Goal: Task Accomplishment & Management: Manage account settings

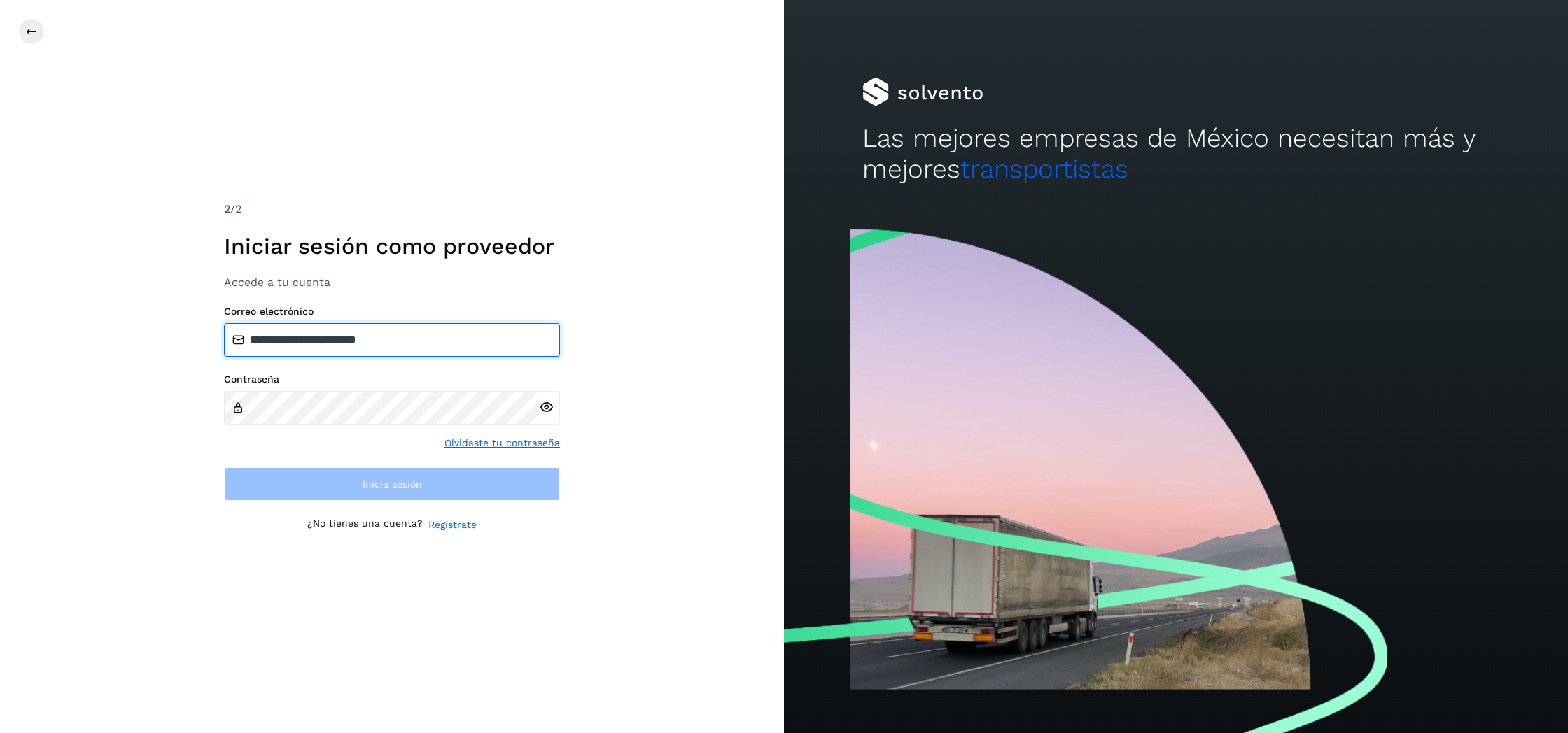
type input "**********"
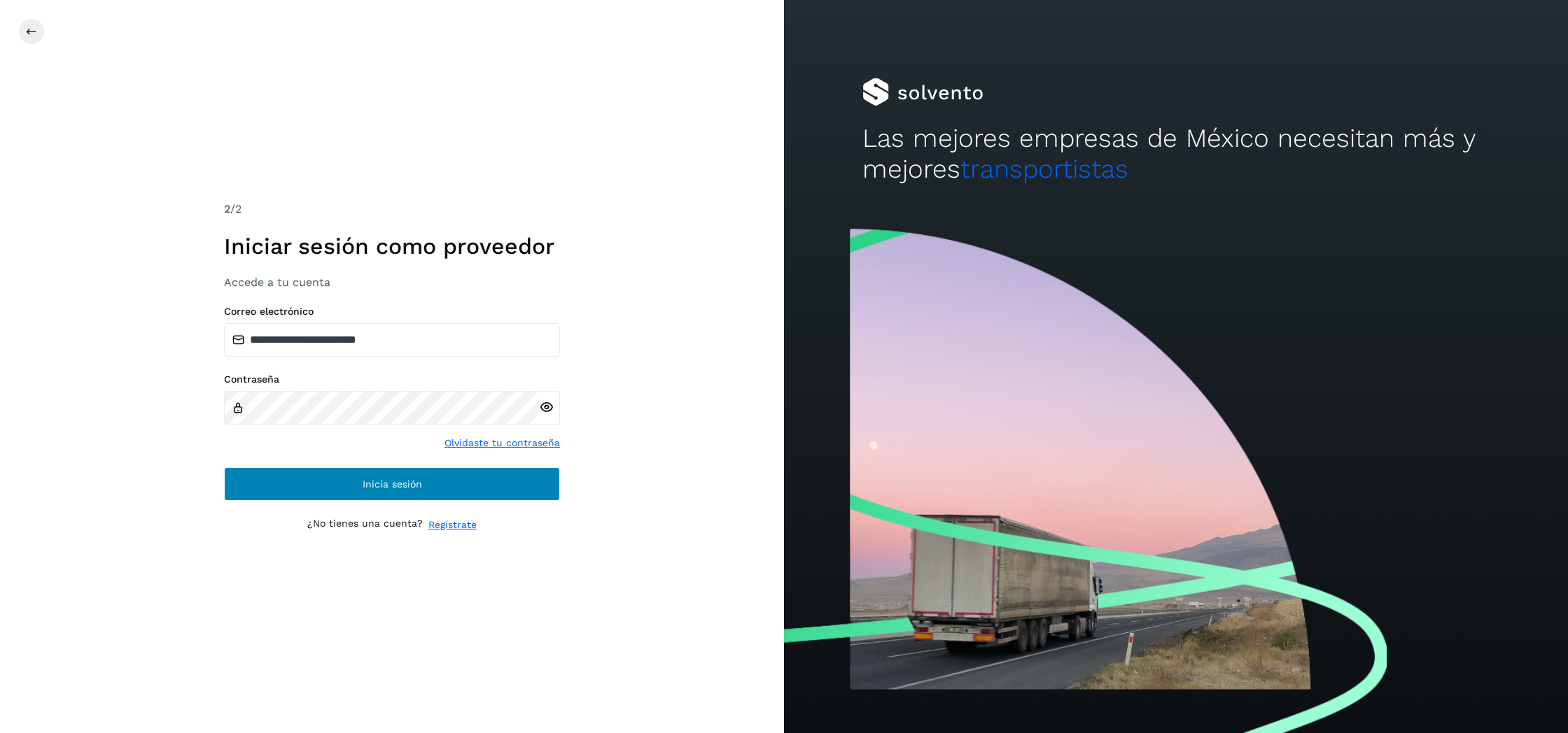
click at [360, 476] on button "Inicia sesión" at bounding box center [392, 484] width 336 height 34
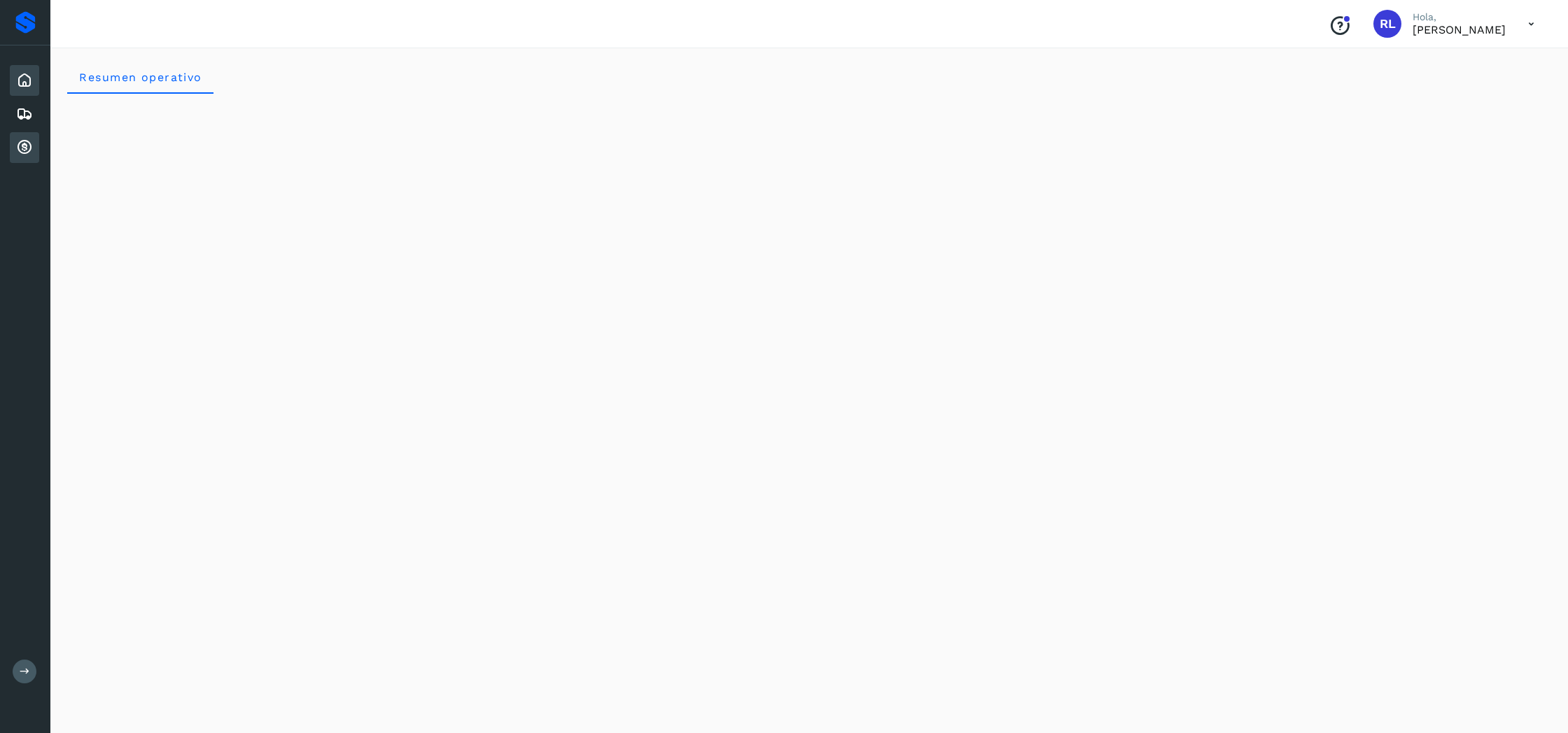
click at [28, 154] on icon at bounding box center [24, 147] width 17 height 17
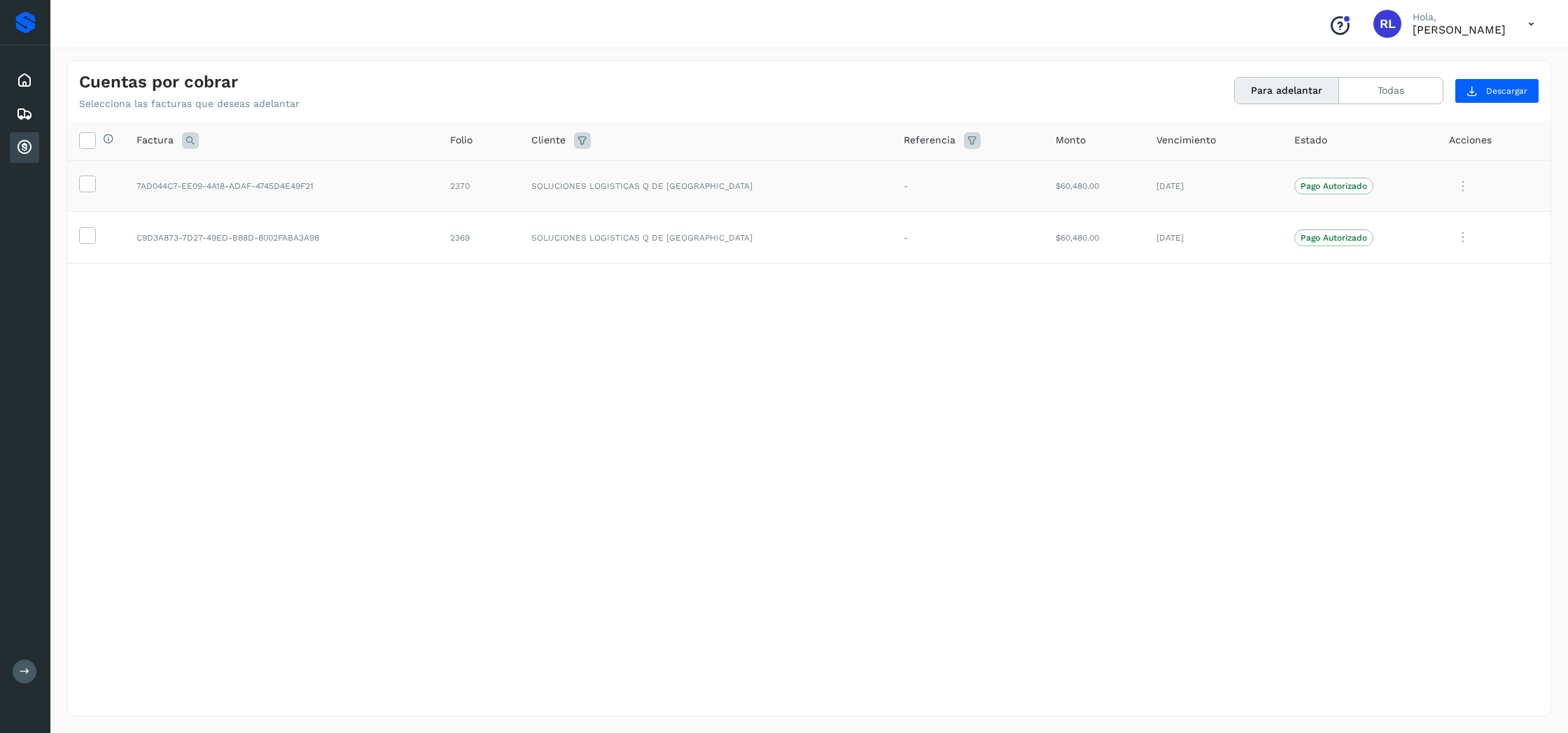
click at [1460, 182] on icon at bounding box center [1462, 187] width 28 height 29
click at [1238, 313] on div at bounding box center [784, 366] width 1568 height 733
click at [1526, 22] on icon at bounding box center [1531, 24] width 29 height 29
click at [1494, 62] on div "Cerrar sesión" at bounding box center [1462, 62] width 167 height 27
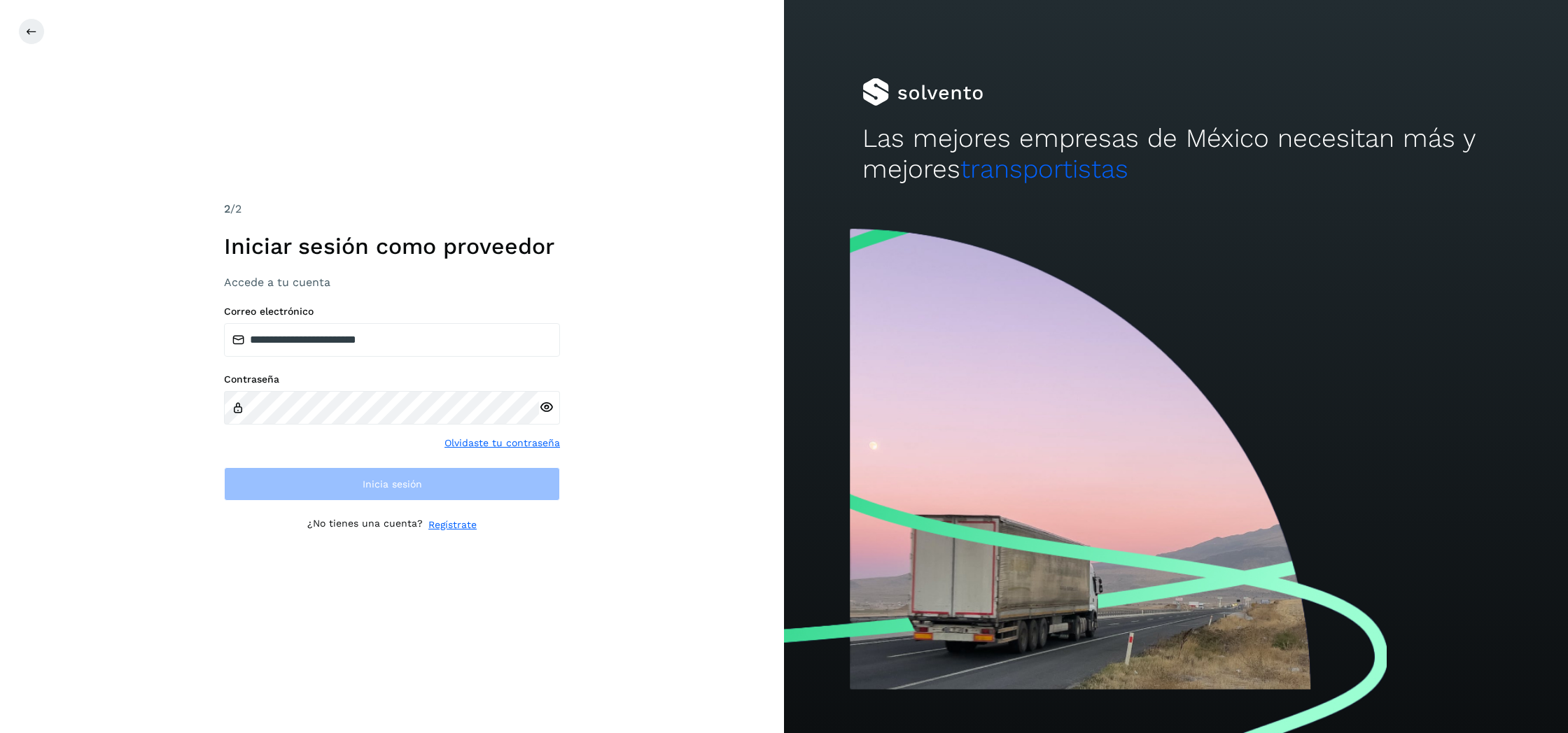
type input "**********"
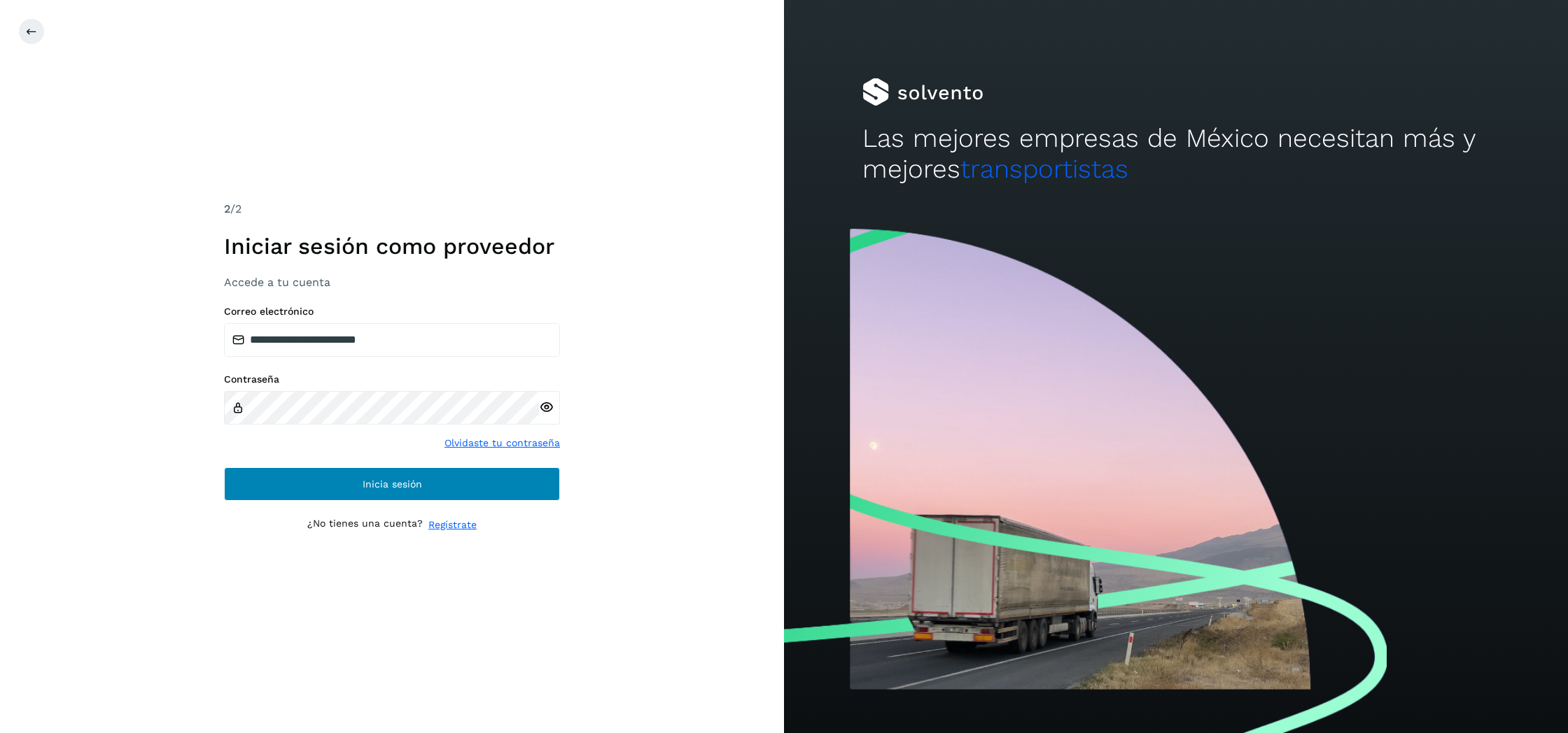
click at [396, 485] on span "Inicia sesión" at bounding box center [392, 484] width 60 height 10
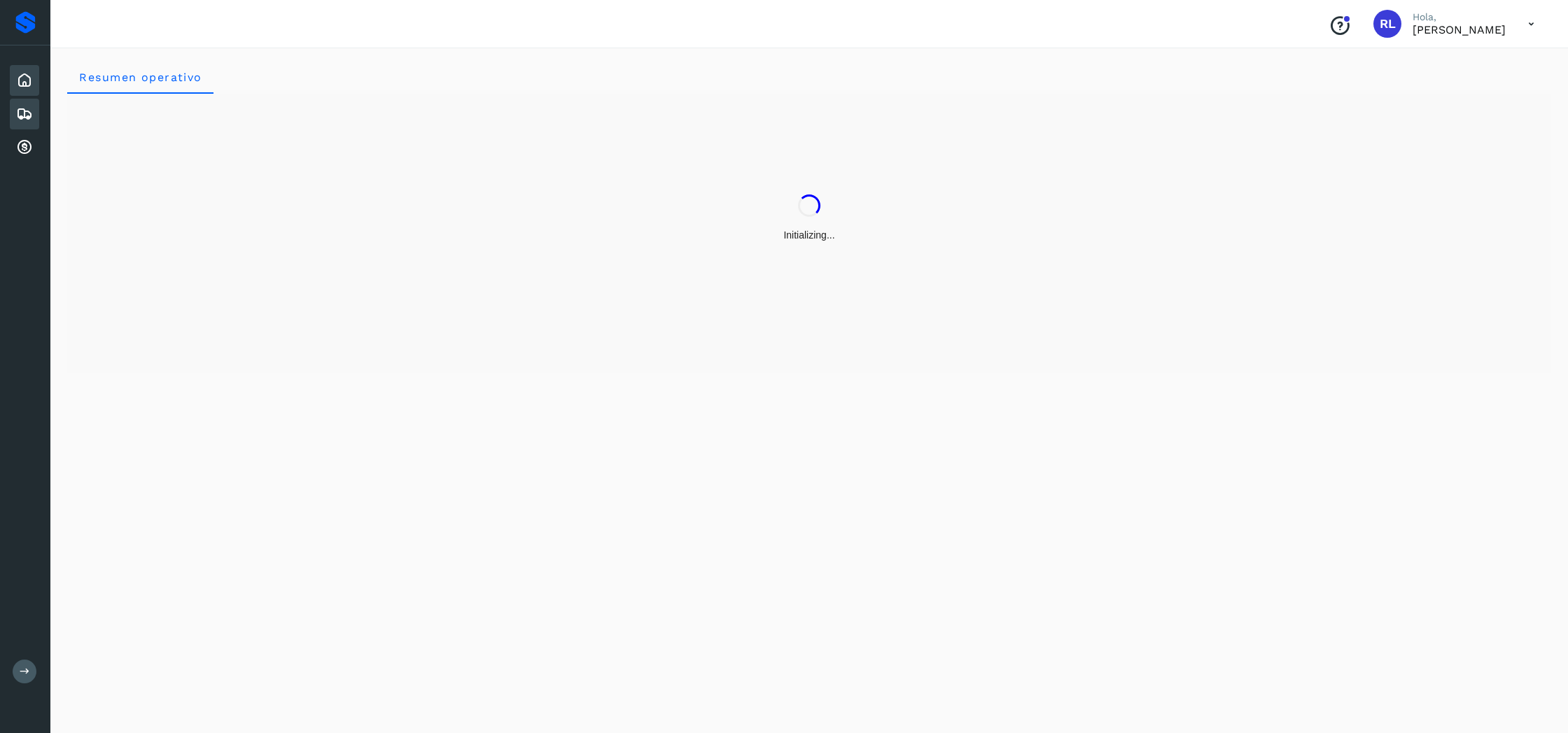
click at [30, 120] on icon at bounding box center [24, 113] width 17 height 17
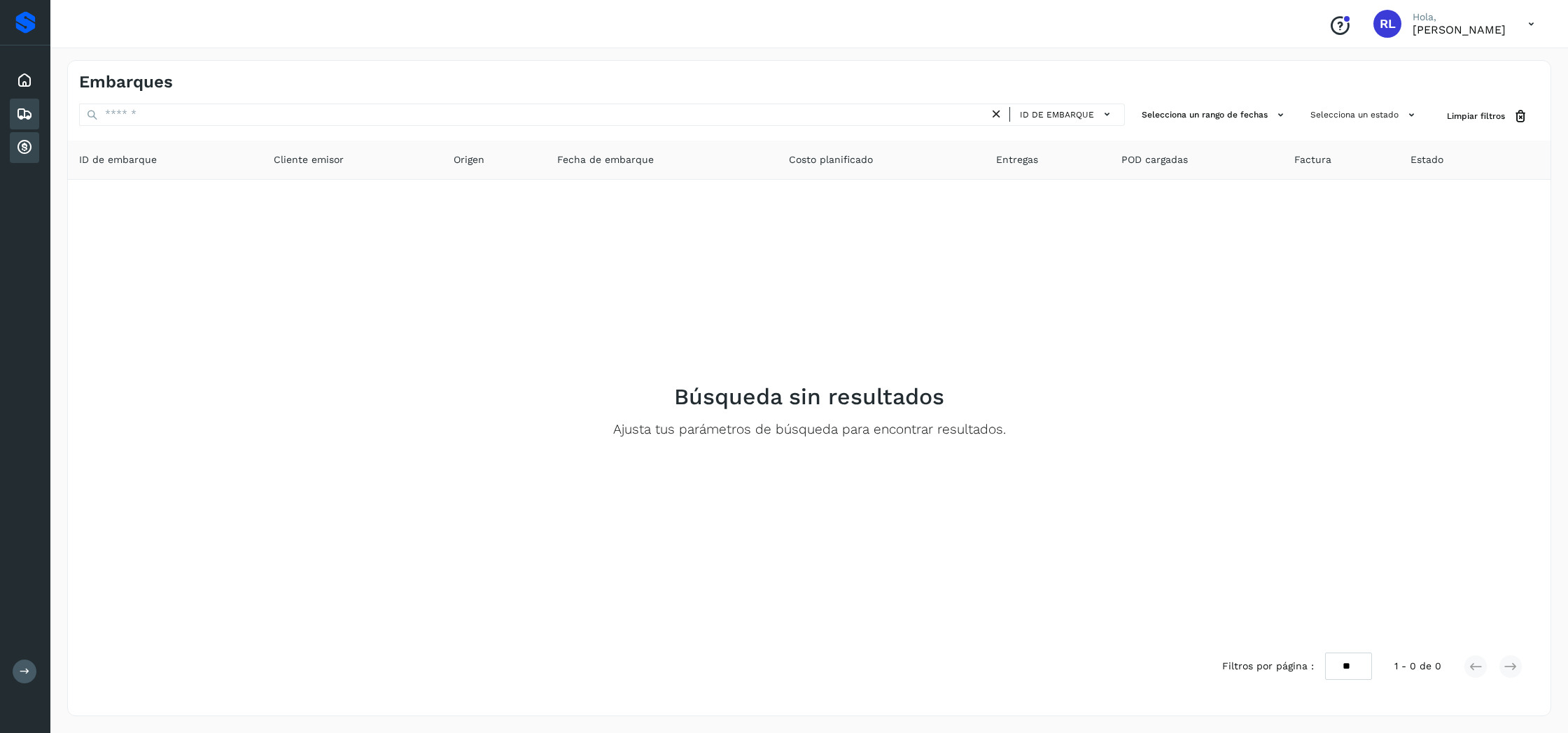
click at [26, 145] on icon at bounding box center [24, 147] width 17 height 17
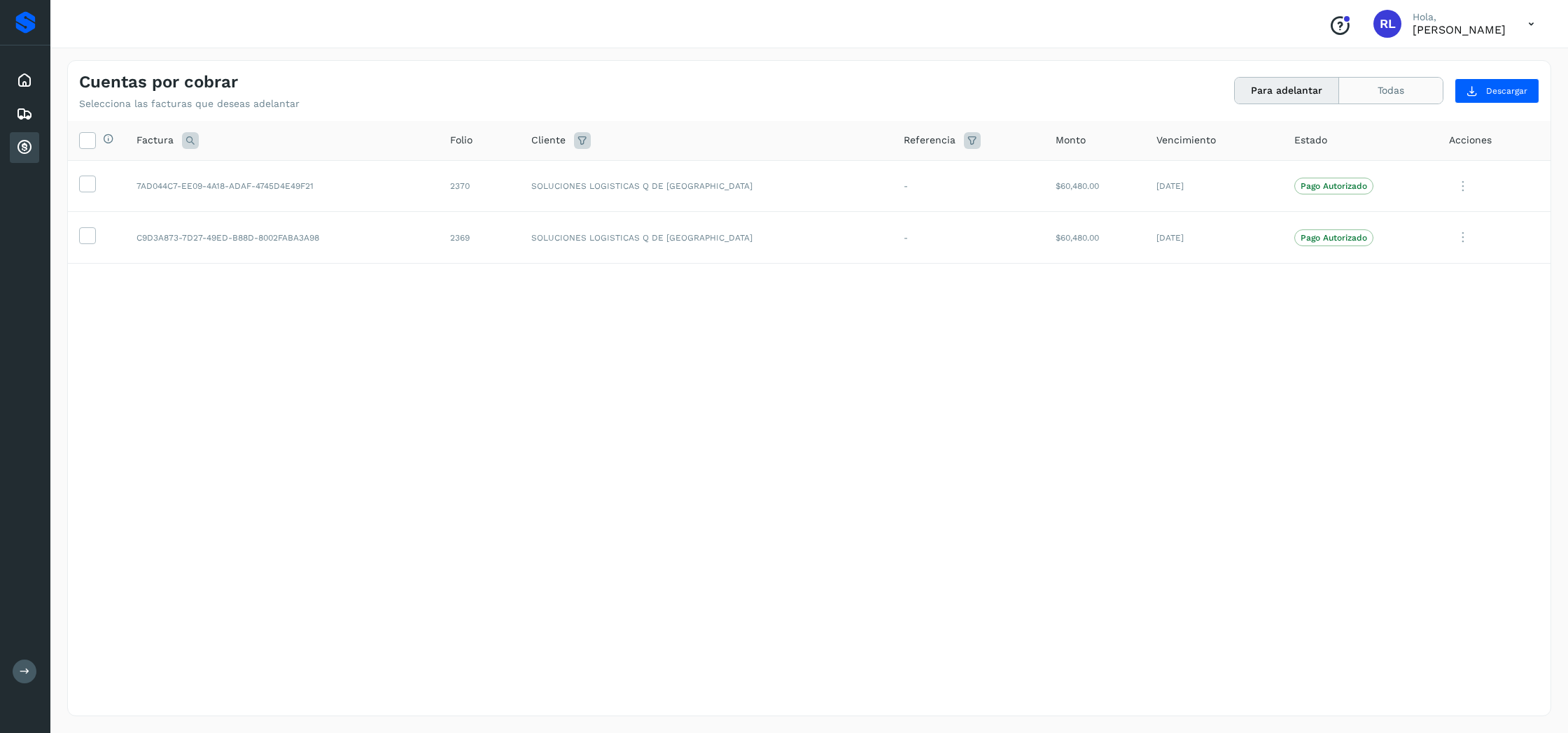
click at [1392, 90] on button "Todas" at bounding box center [1391, 90] width 103 height 26
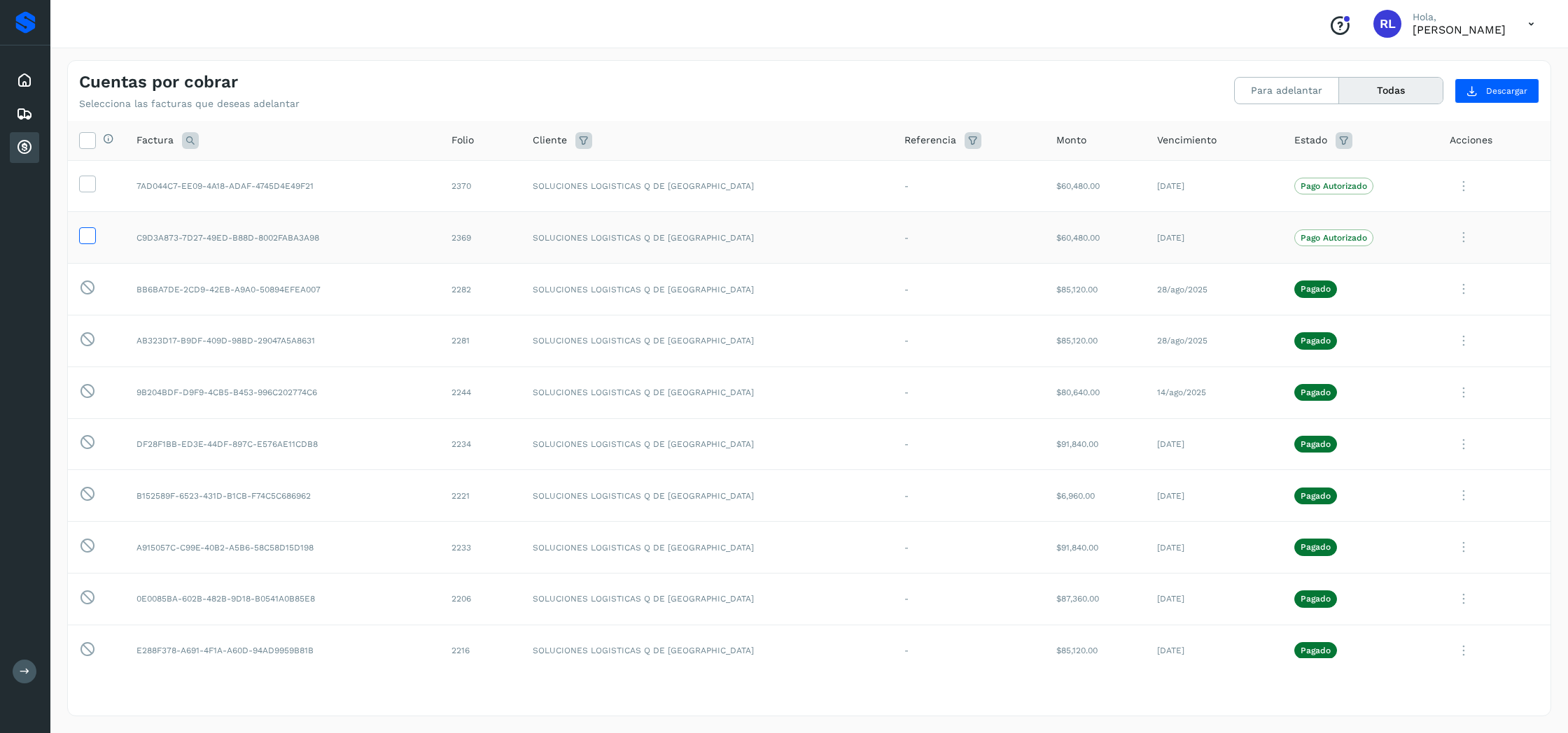
click at [85, 238] on icon at bounding box center [87, 235] width 14 height 14
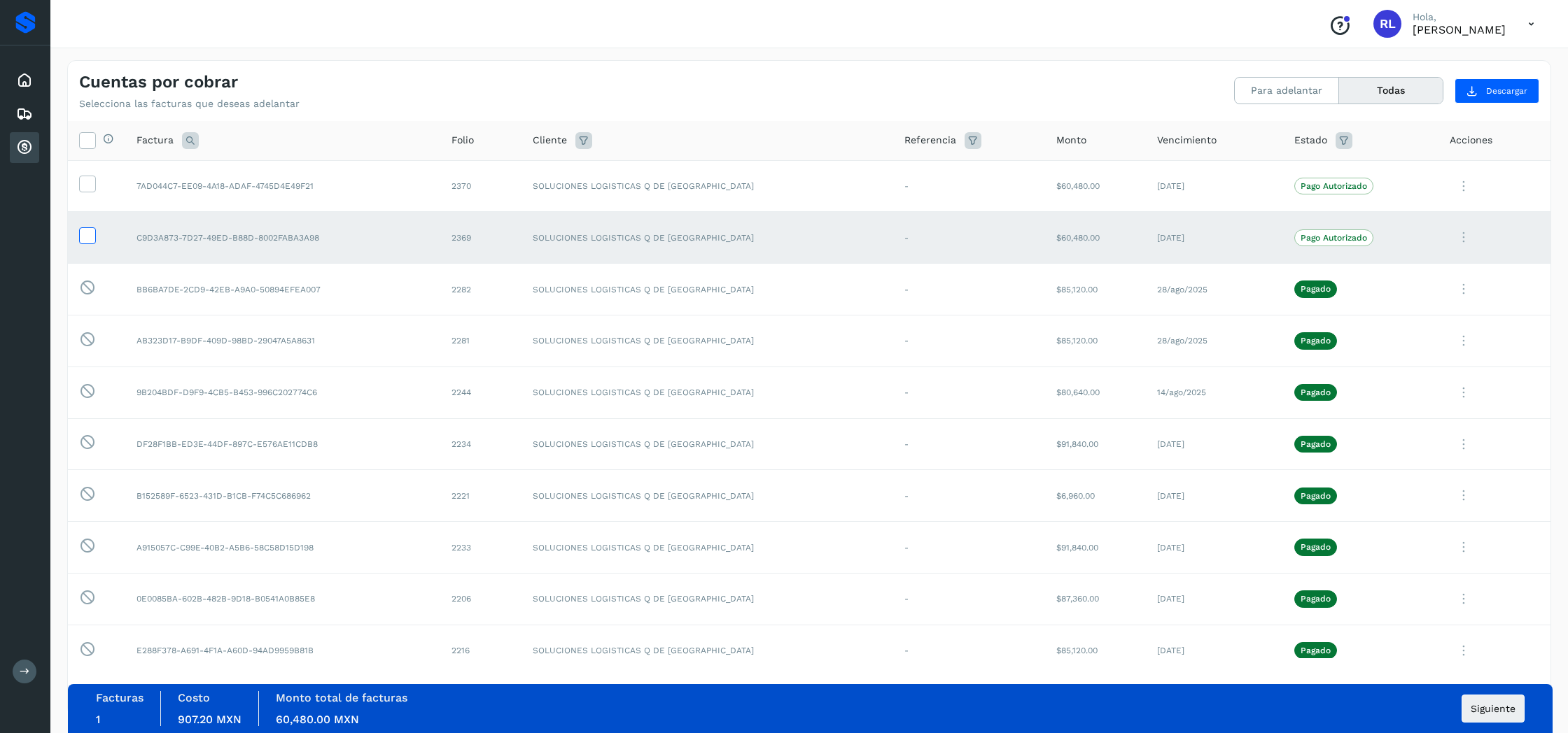
click at [85, 238] on icon at bounding box center [87, 235] width 14 height 14
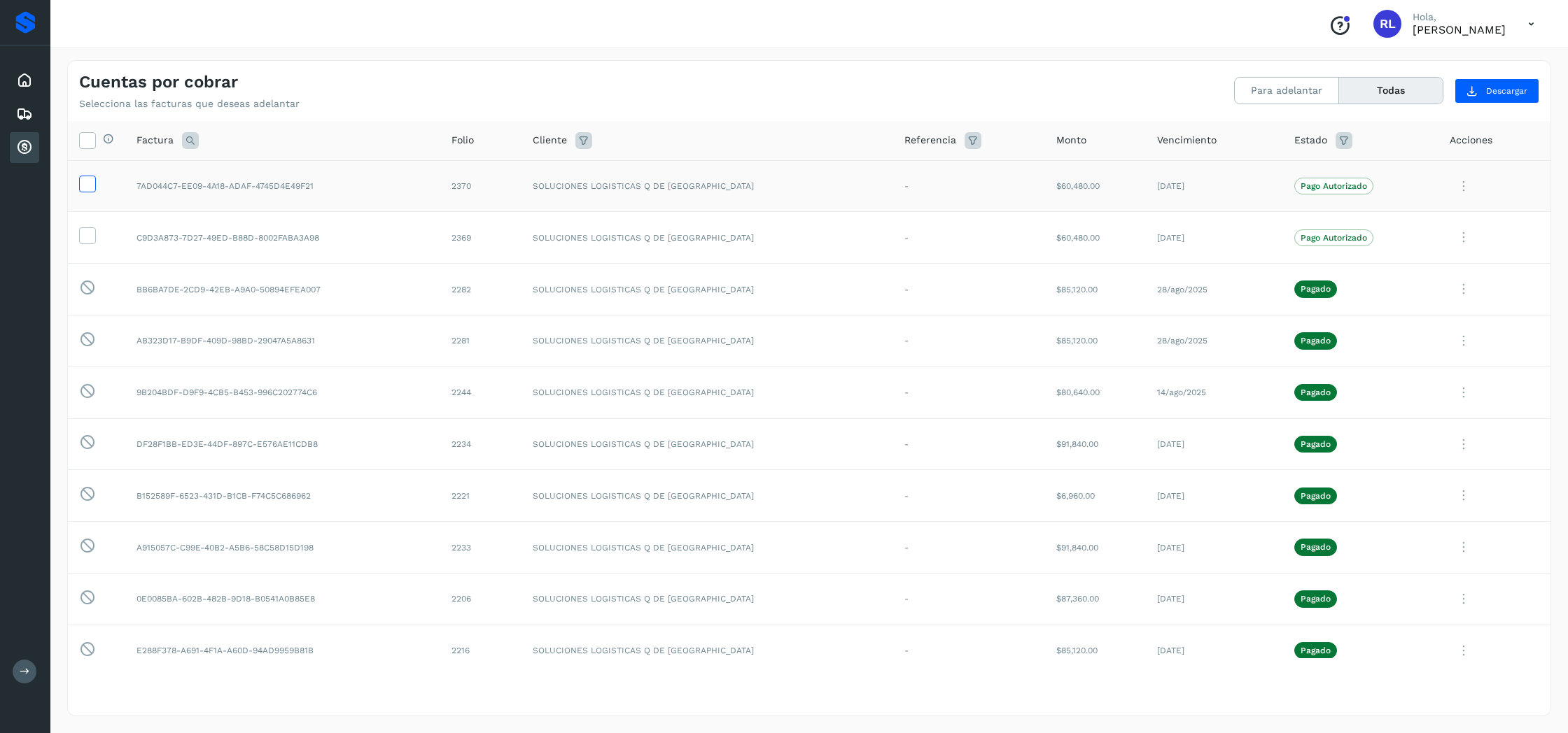
click at [95, 190] on span at bounding box center [87, 187] width 14 height 10
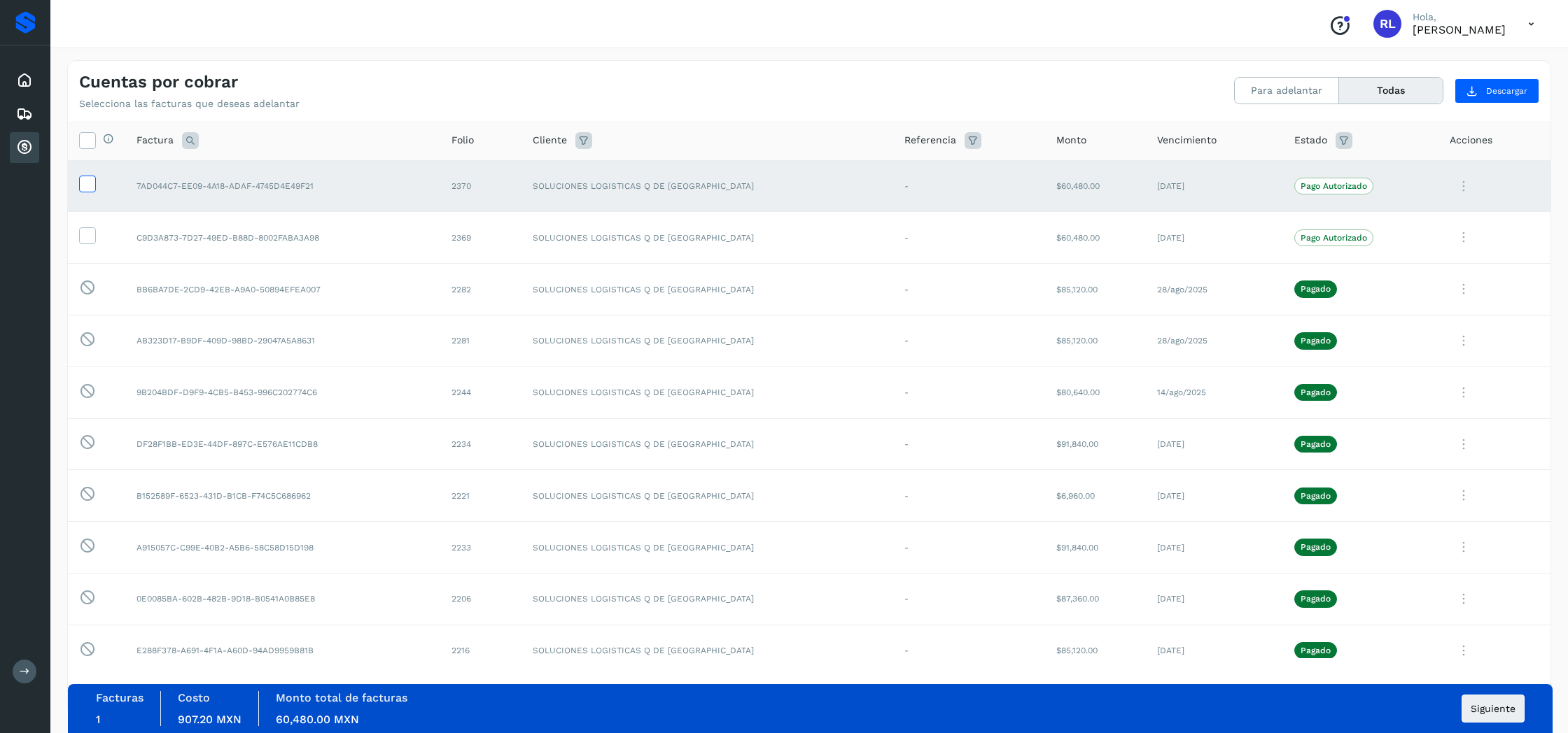
click at [95, 189] on icon at bounding box center [87, 183] width 14 height 14
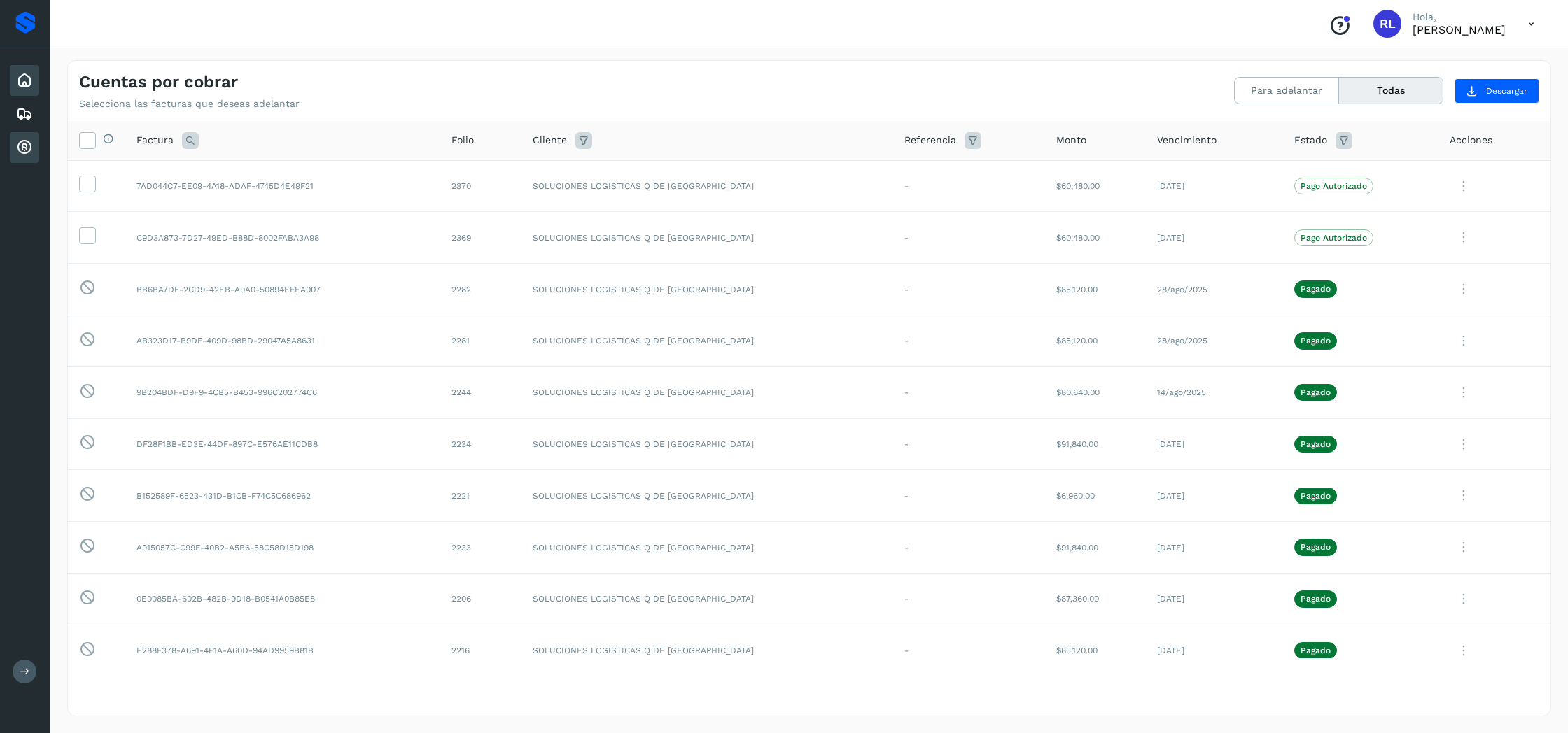
click at [22, 83] on icon at bounding box center [24, 80] width 17 height 17
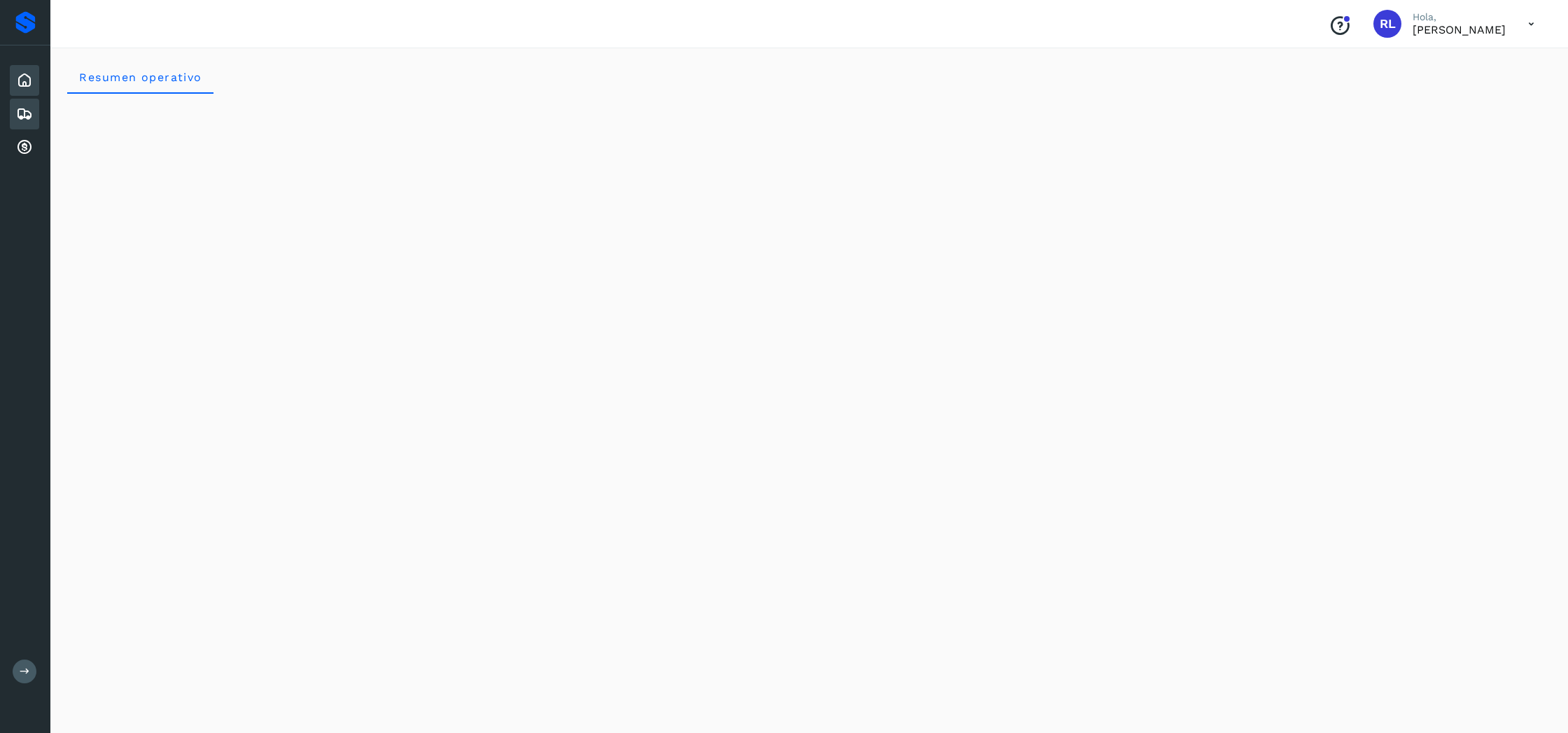
click at [19, 108] on icon at bounding box center [24, 113] width 17 height 17
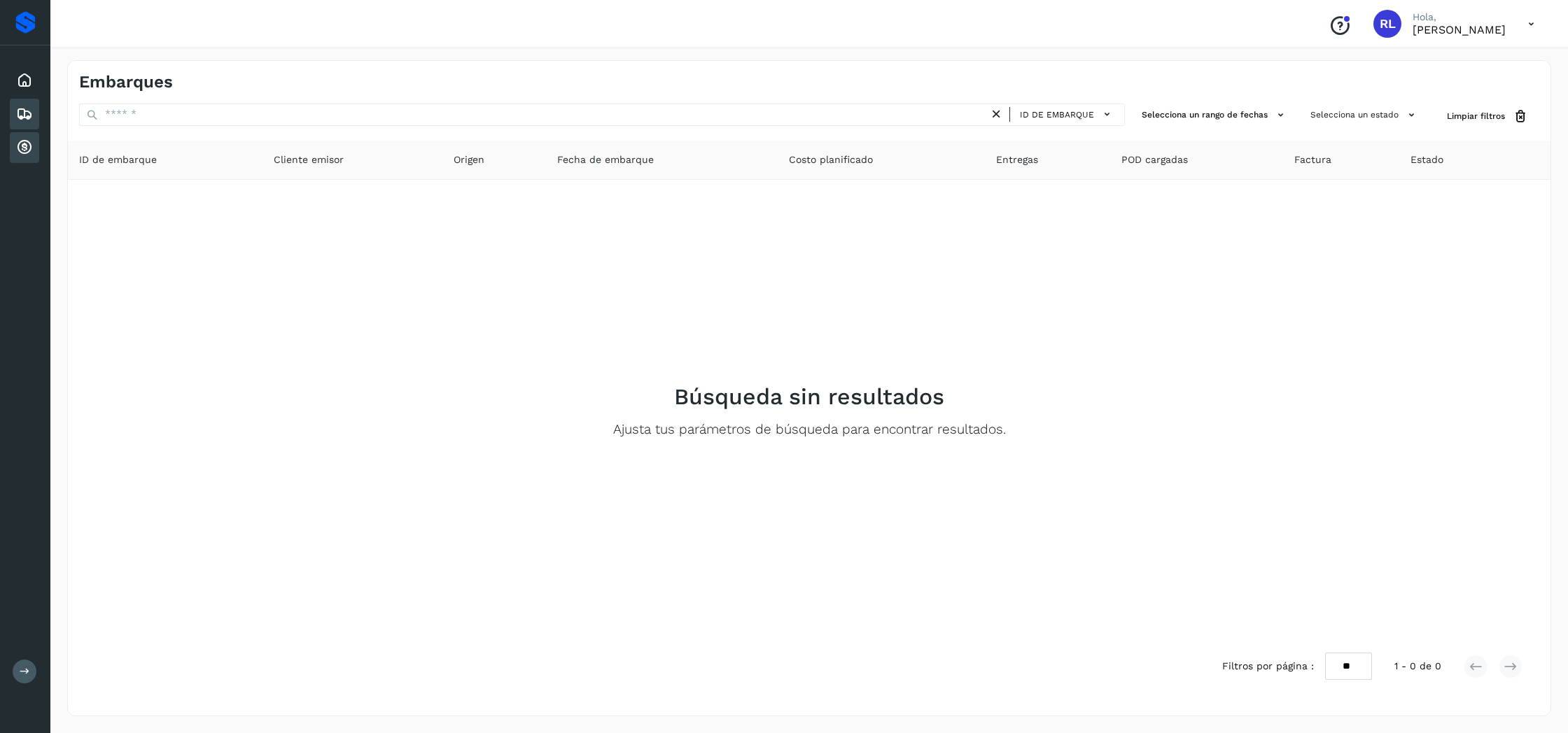
click at [28, 139] on icon at bounding box center [24, 147] width 17 height 17
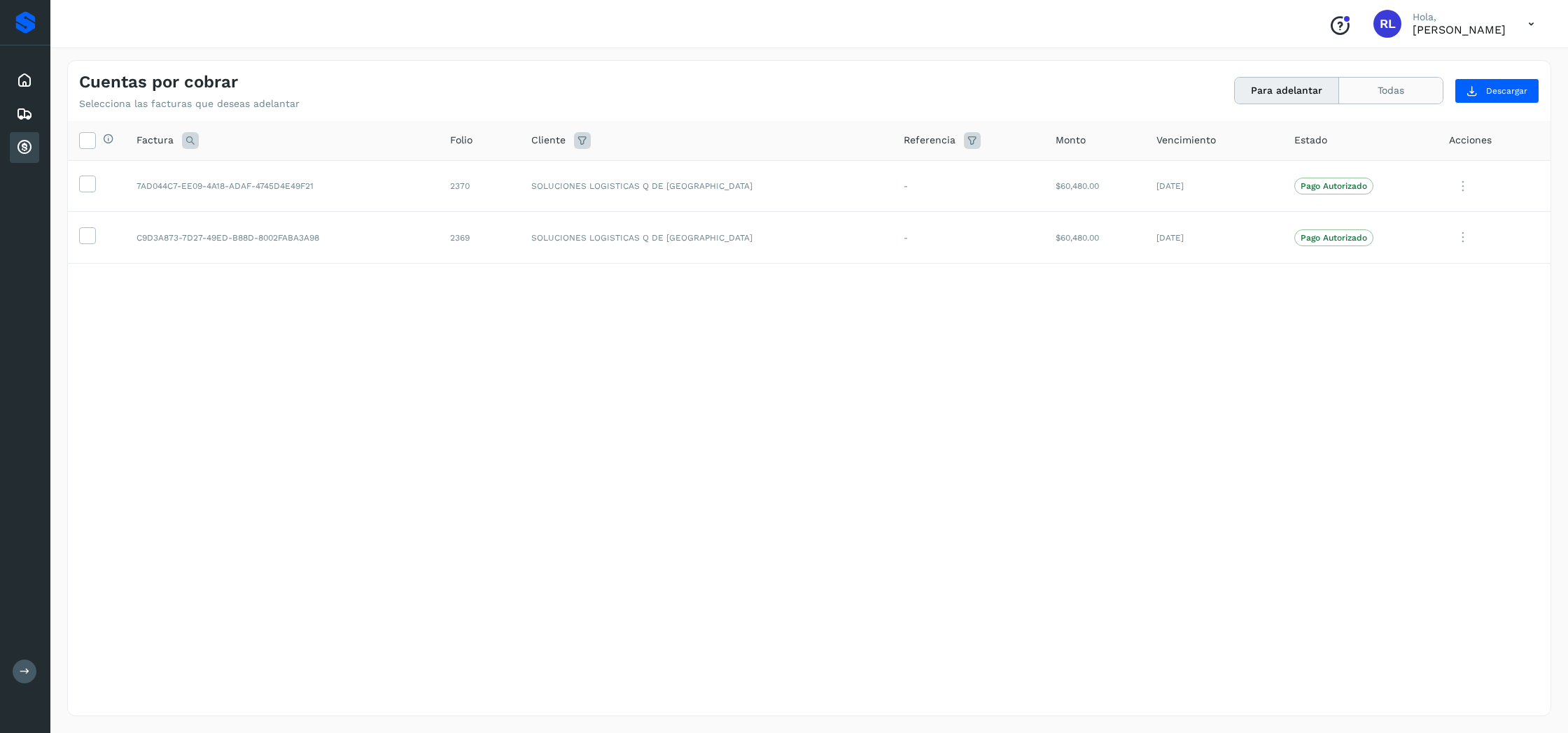
click at [1366, 98] on button "Todas" at bounding box center [1391, 90] width 103 height 26
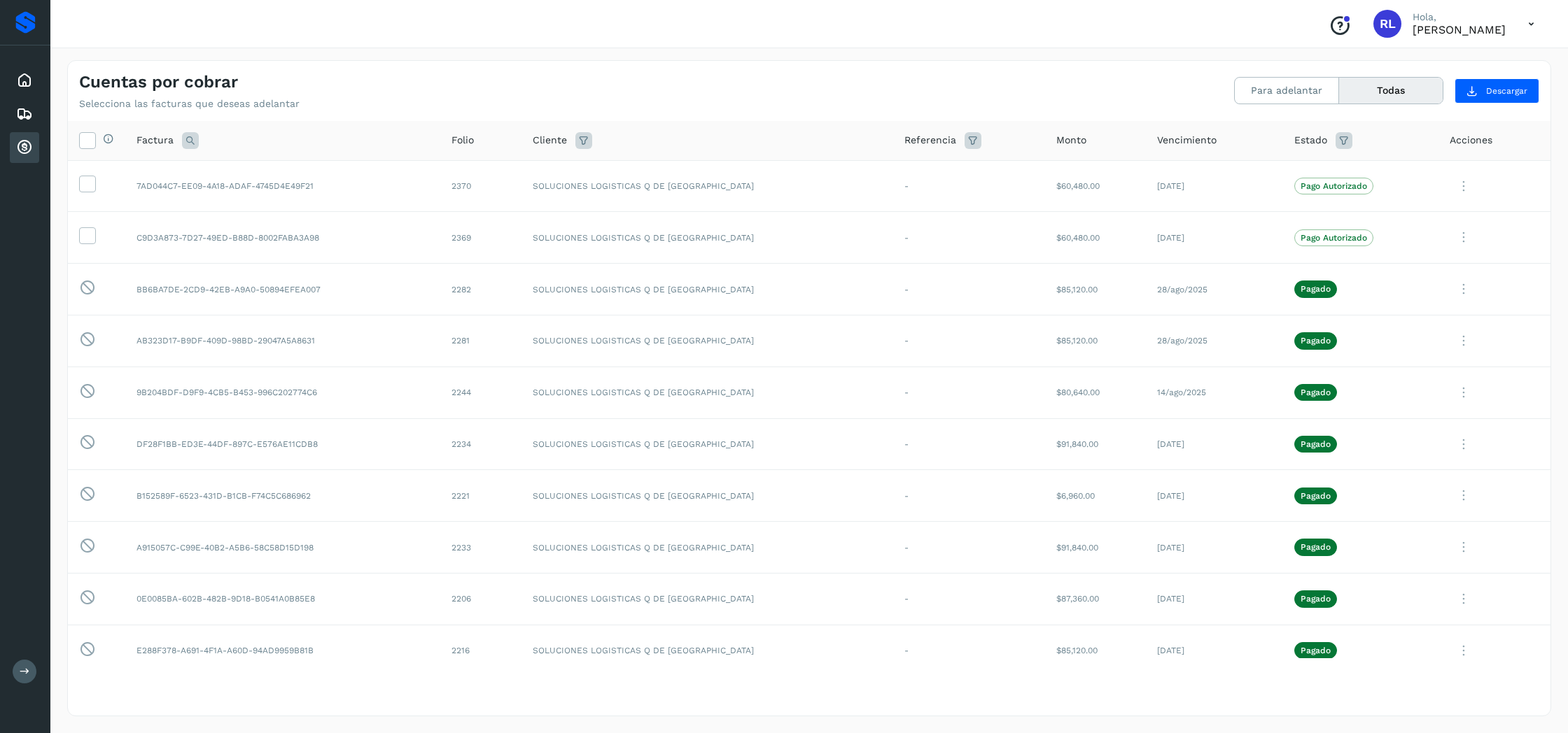
click at [1529, 21] on icon at bounding box center [1531, 24] width 29 height 29
click at [1462, 65] on div "Cerrar sesión" at bounding box center [1462, 62] width 167 height 27
